Goal: Subscribe to service/newsletter

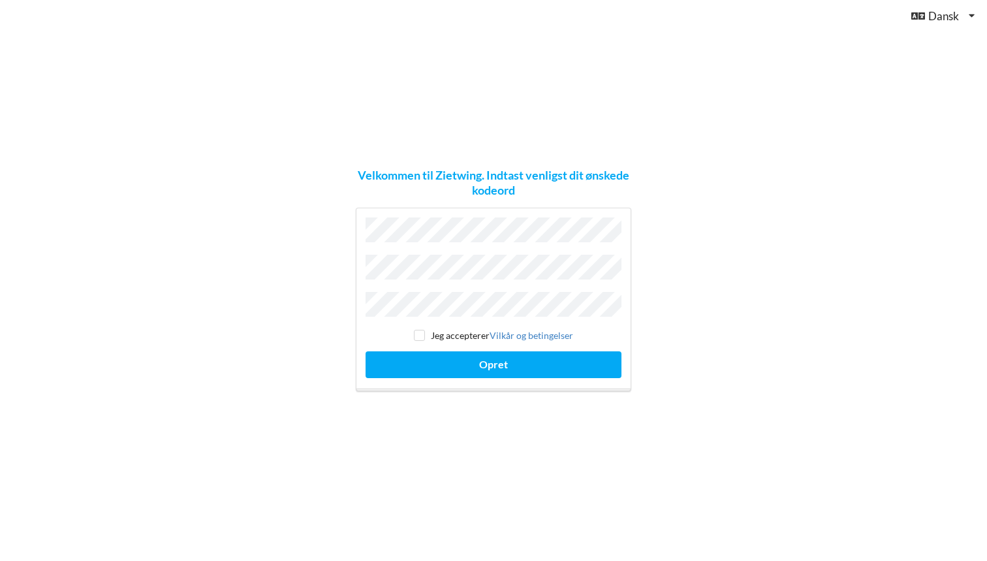
click at [421, 331] on input "checkbox" at bounding box center [419, 335] width 11 height 11
checkbox input "true"
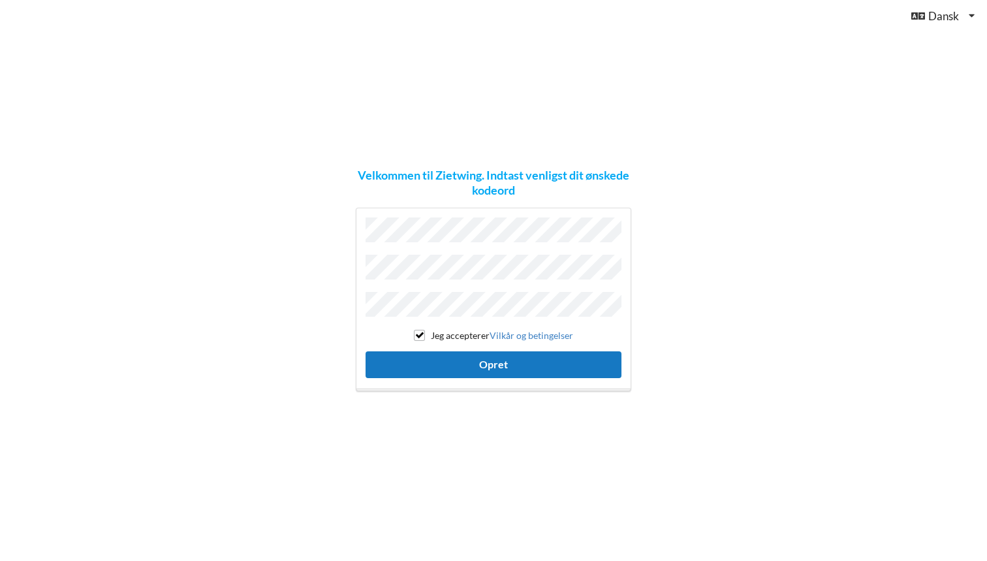
click at [439, 362] on button "Opret" at bounding box center [493, 364] width 256 height 27
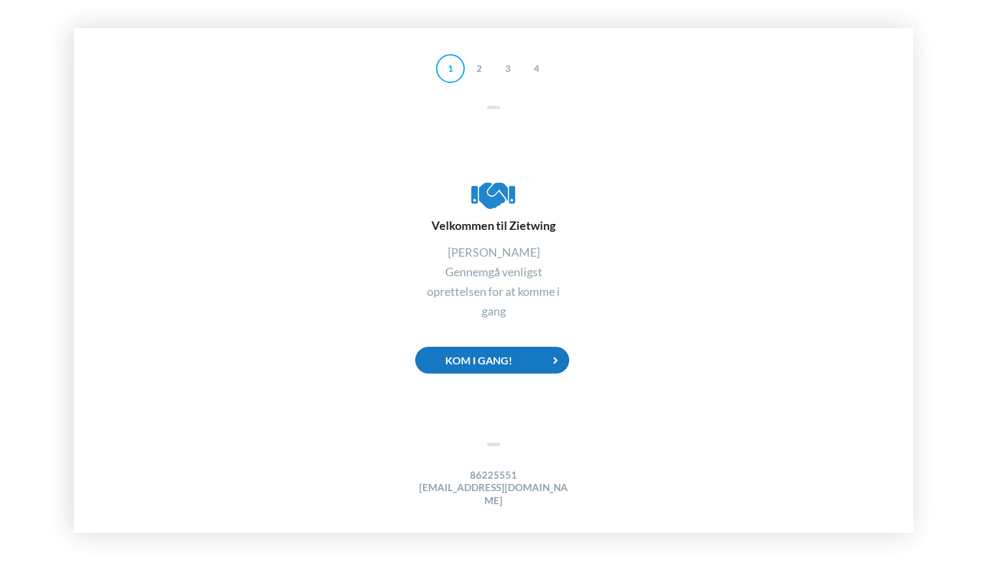
click at [488, 369] on div "Kom i gang!" at bounding box center [492, 360] width 154 height 27
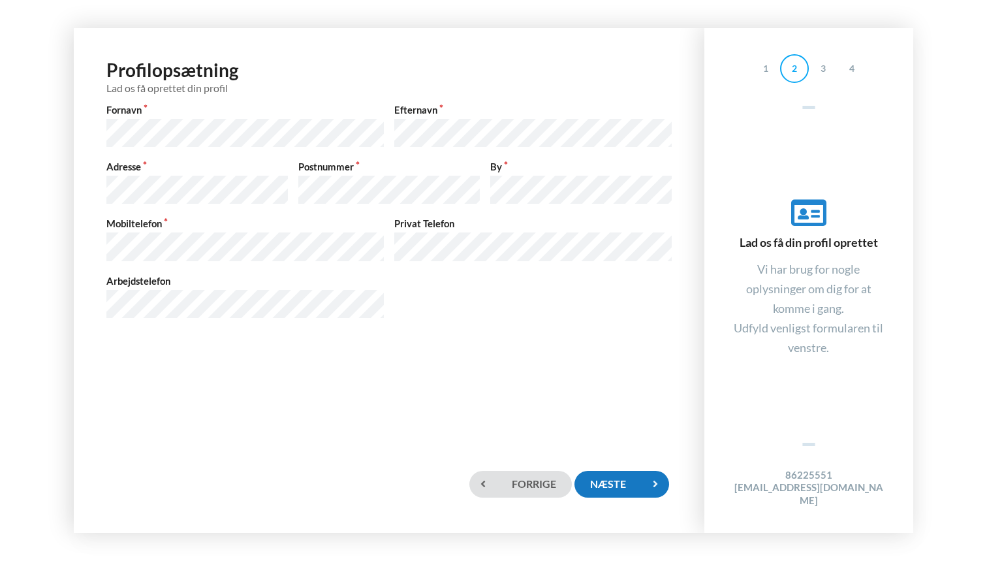
click at [641, 480] on div "Næste" at bounding box center [621, 484] width 94 height 27
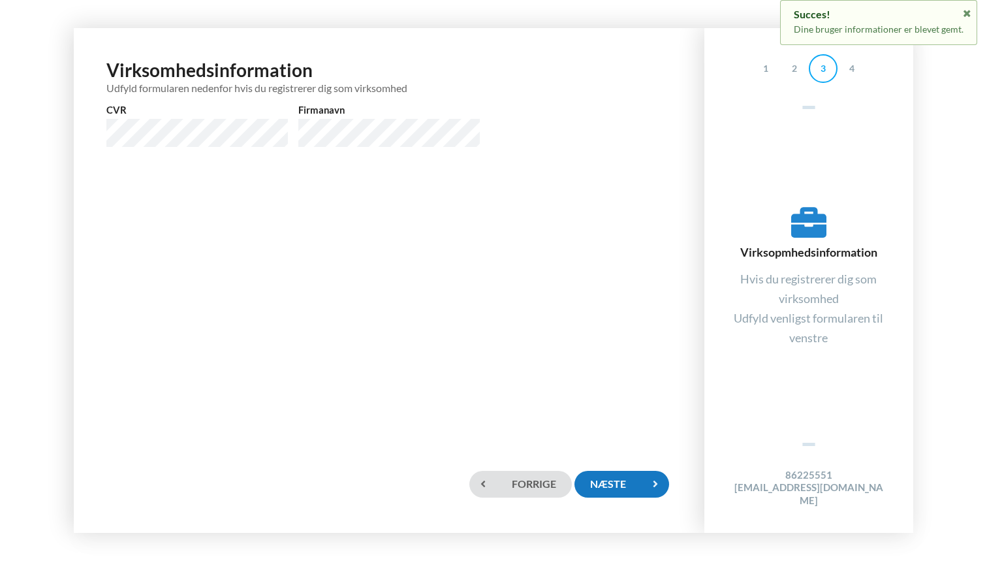
click at [638, 487] on div "Næste" at bounding box center [621, 484] width 94 height 27
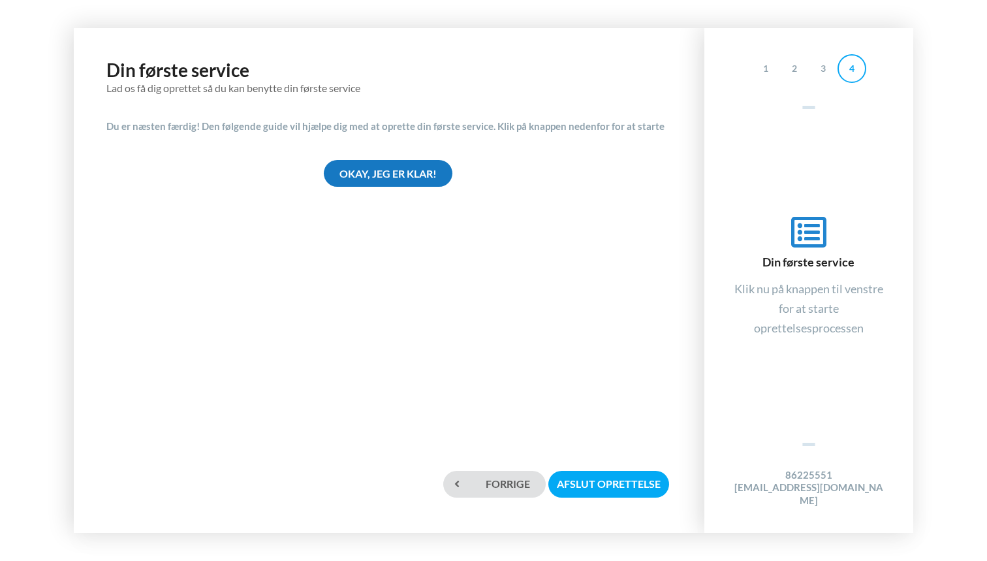
click at [394, 180] on div "Okay, jeg er klar!" at bounding box center [388, 173] width 129 height 27
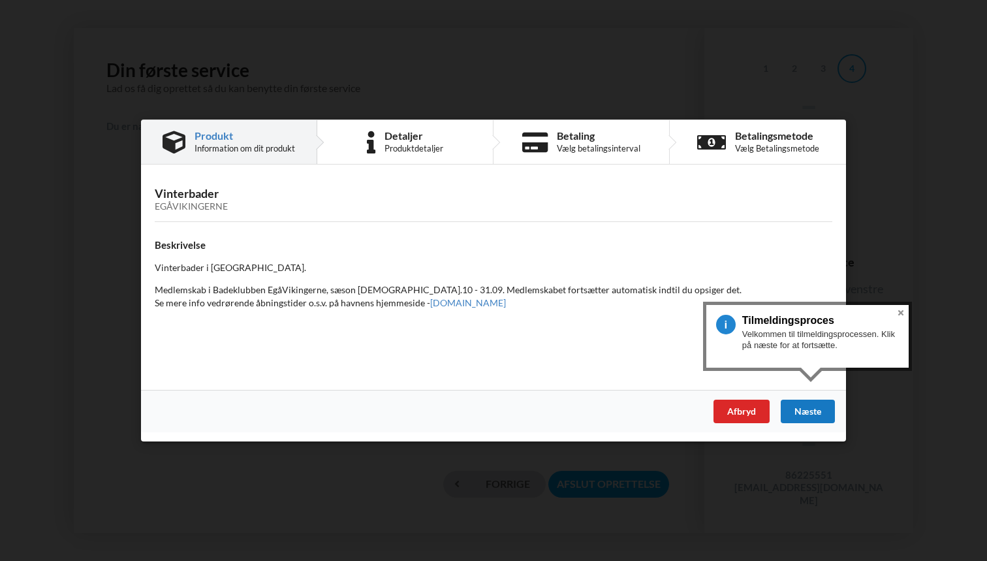
click at [802, 403] on div "Næste" at bounding box center [808, 410] width 54 height 23
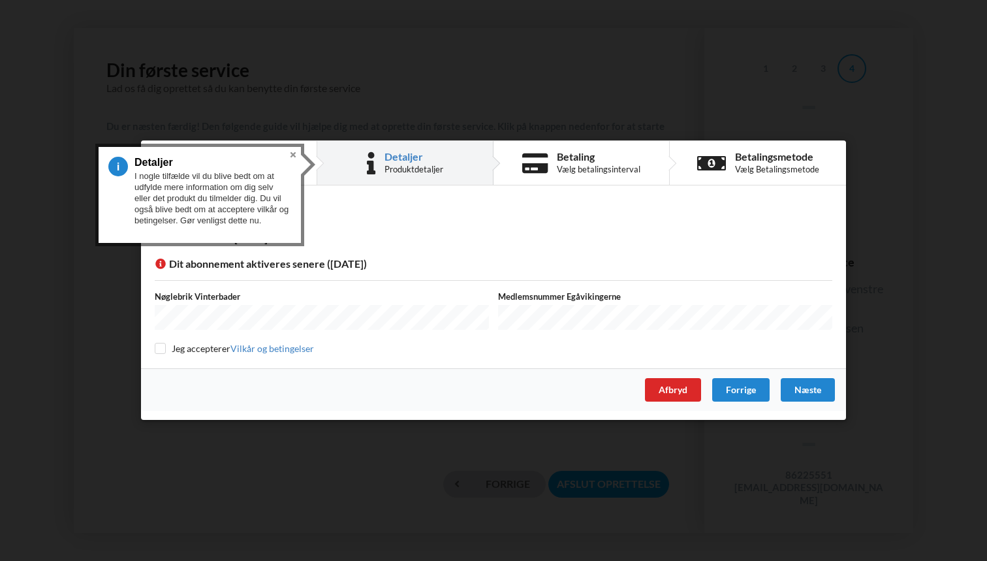
click at [161, 350] on input "checkbox" at bounding box center [160, 348] width 11 height 11
checkbox input "true"
click at [809, 386] on div "Næste" at bounding box center [808, 390] width 54 height 23
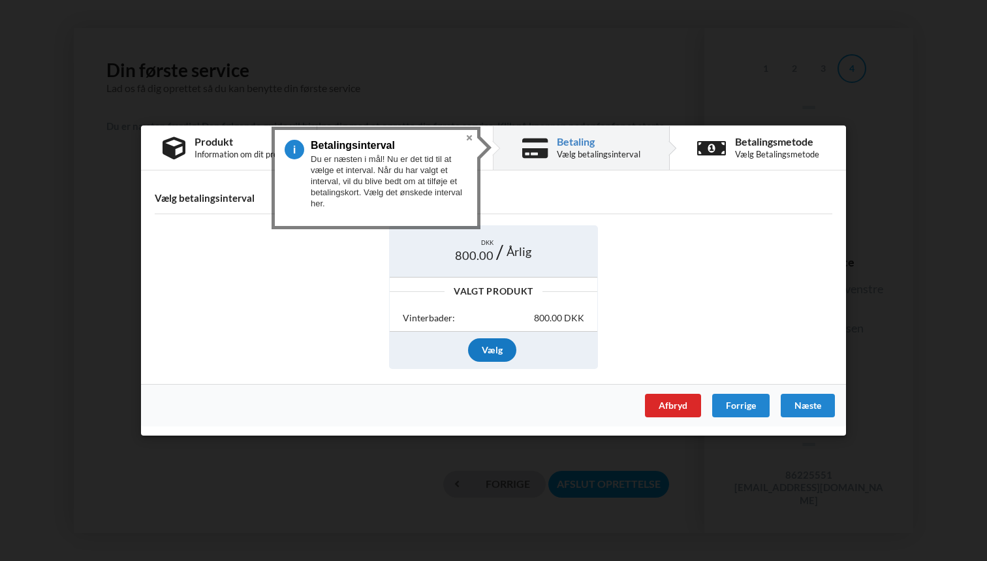
click at [490, 350] on div "Vælg" at bounding box center [492, 349] width 48 height 23
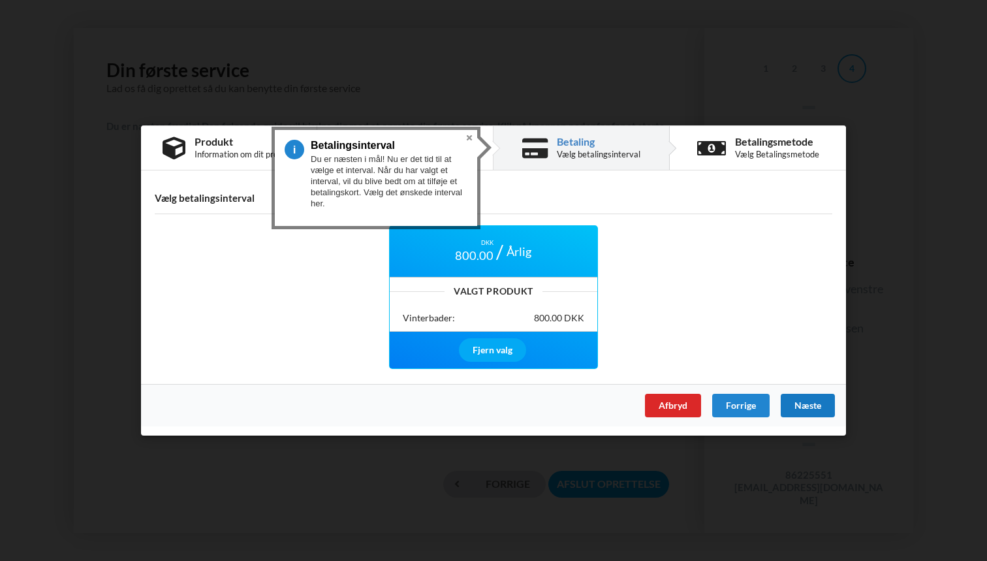
click at [813, 408] on div "Næste" at bounding box center [808, 405] width 54 height 23
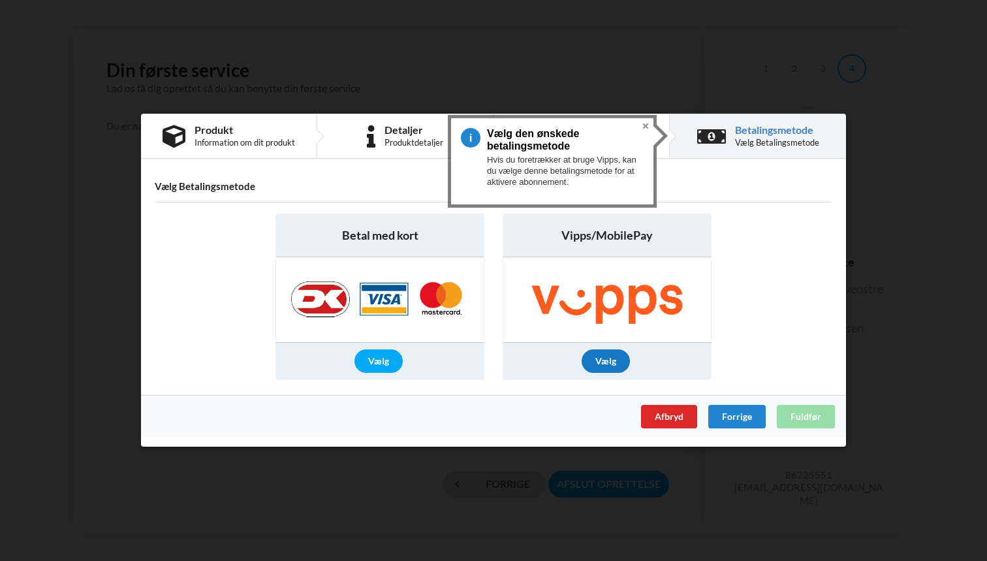
click at [612, 362] on div "Vælg" at bounding box center [606, 361] width 48 height 23
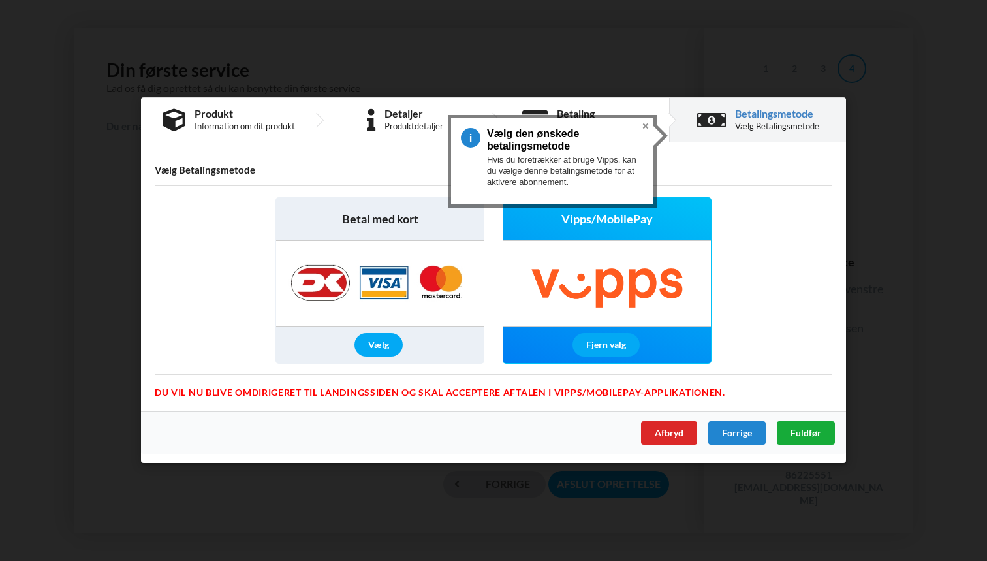
click at [798, 431] on span "Fuldfør" at bounding box center [805, 432] width 31 height 11
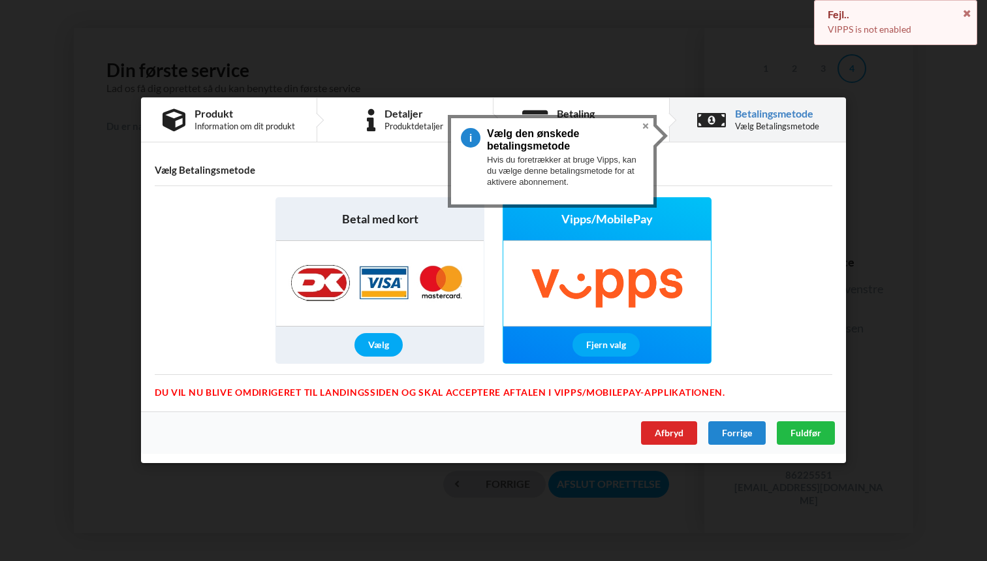
click at [621, 263] on img at bounding box center [607, 283] width 208 height 85
click at [615, 341] on div "Fjern valg" at bounding box center [605, 345] width 67 height 23
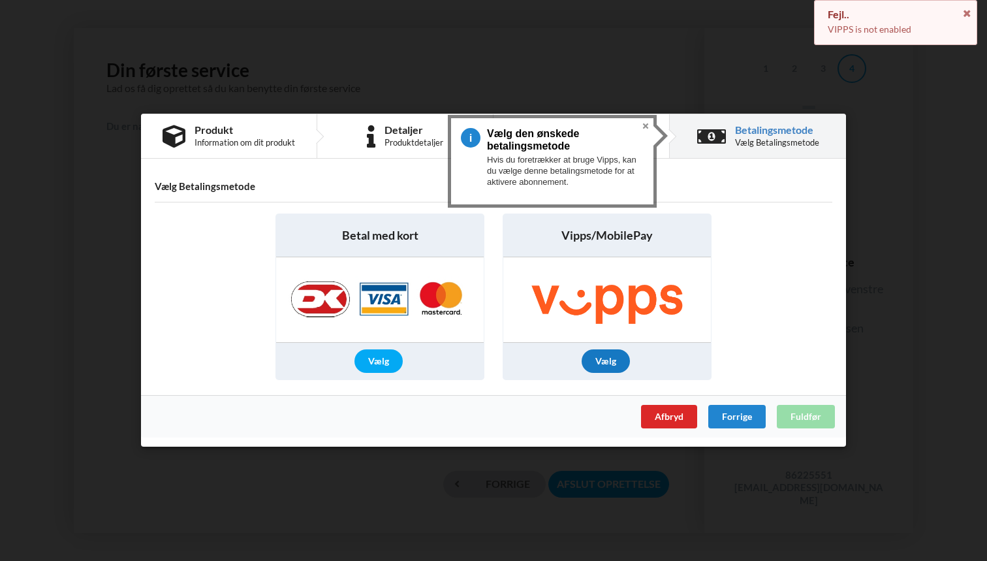
click at [608, 352] on div "Vælg" at bounding box center [606, 361] width 48 height 23
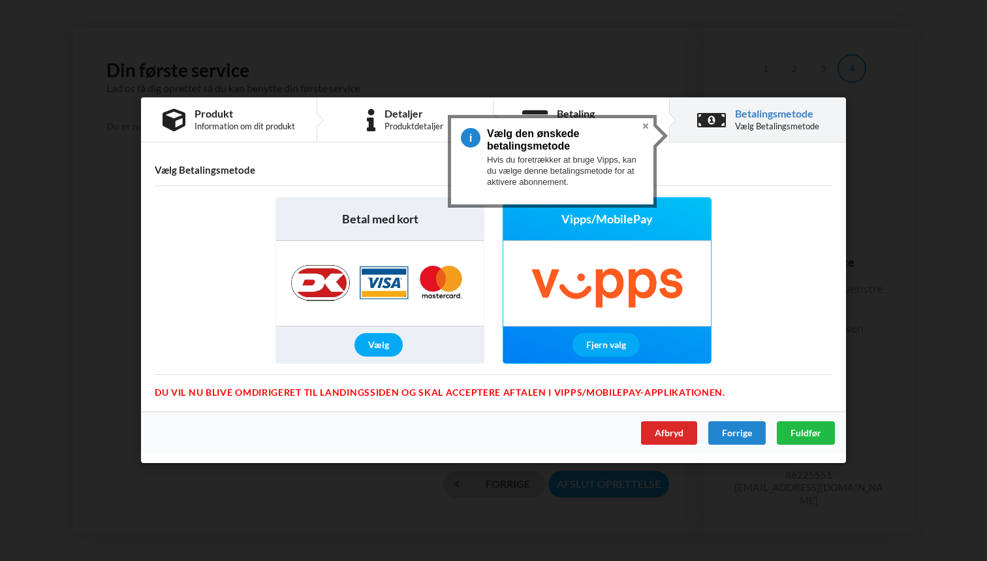
click at [724, 175] on h4 "Vælg Betalingsmetode" at bounding box center [493, 170] width 677 height 12
click at [645, 123] on button "Close" at bounding box center [646, 126] width 16 height 16
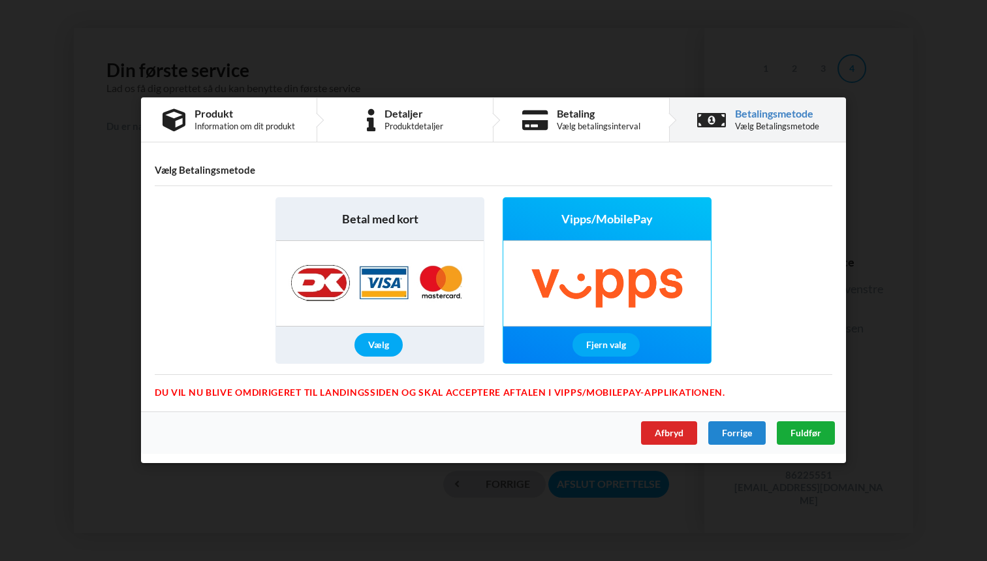
click at [813, 437] on span "Fuldfør" at bounding box center [805, 432] width 31 height 11
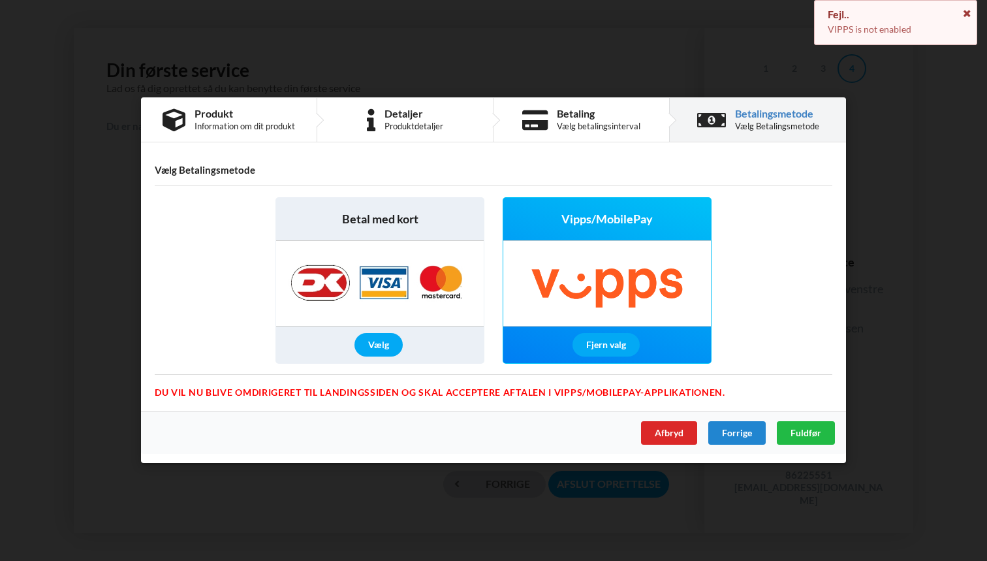
click at [970, 13] on icon at bounding box center [966, 11] width 11 height 9
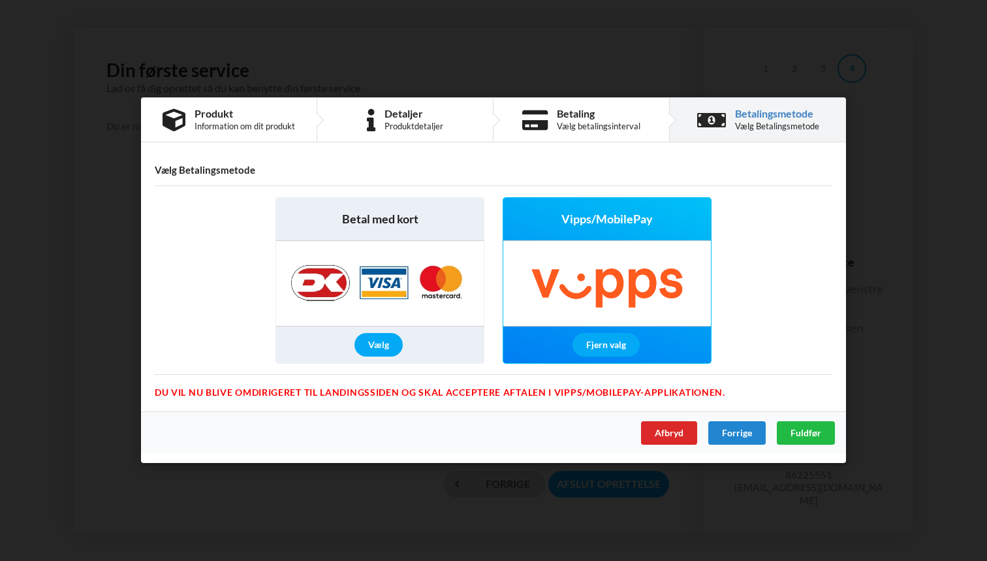
click at [334, 299] on img at bounding box center [379, 283] width 205 height 85
click at [369, 345] on div "Vælg" at bounding box center [378, 345] width 48 height 23
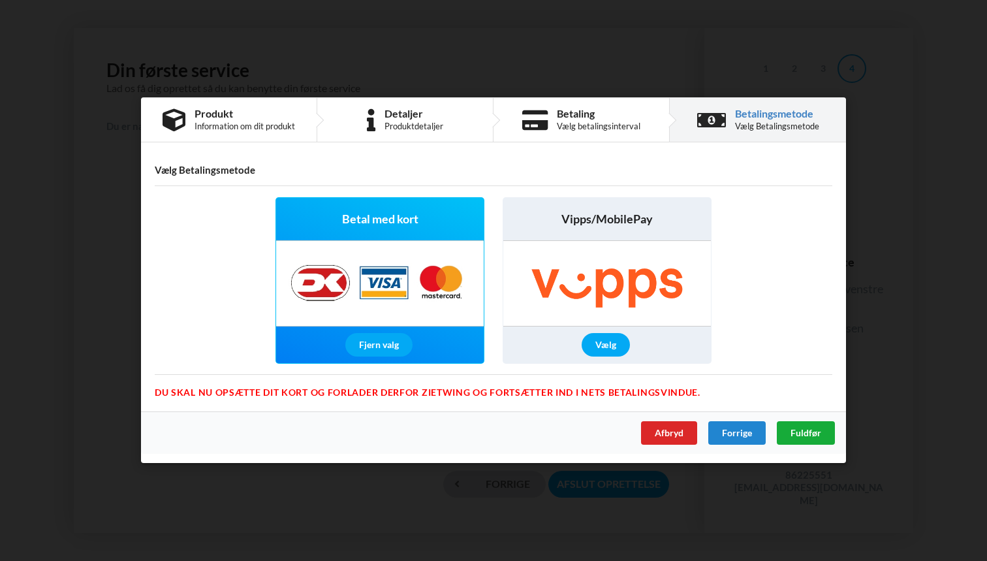
click at [796, 428] on span "Fuldfør" at bounding box center [805, 432] width 31 height 11
